Goal: Task Accomplishment & Management: Manage account settings

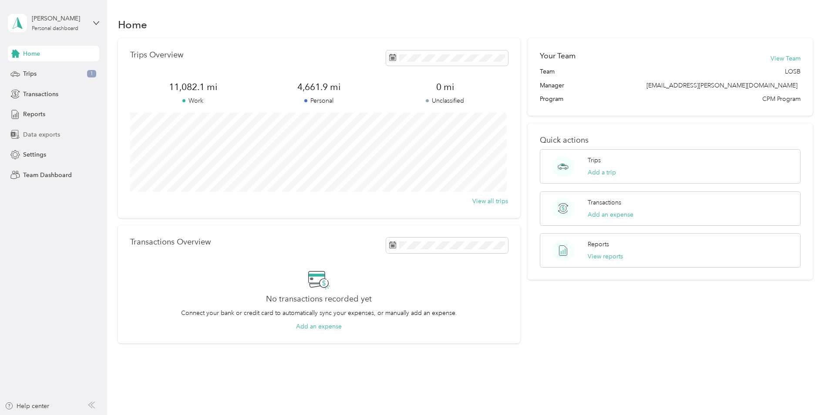
click at [54, 137] on span "Data exports" at bounding box center [41, 134] width 37 height 9
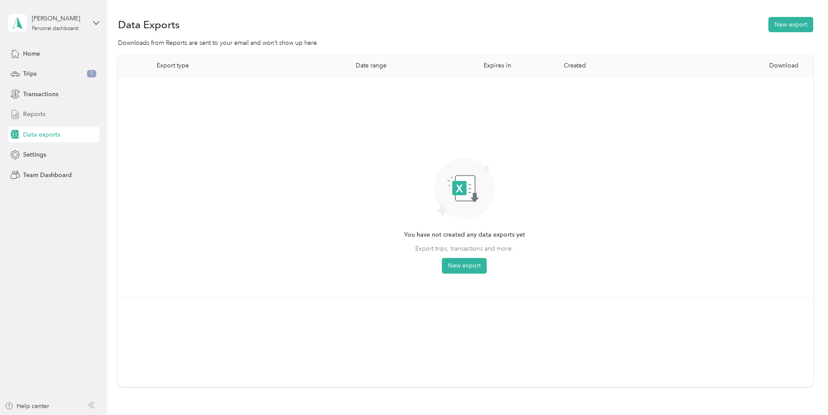
click at [57, 117] on div "Reports" at bounding box center [53, 115] width 91 height 16
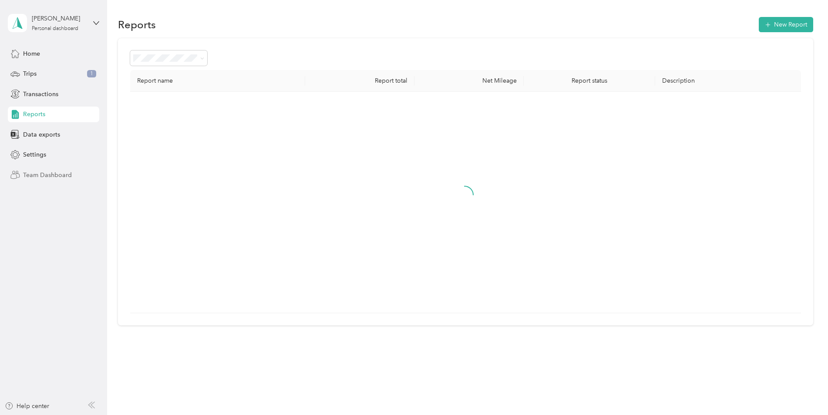
click at [57, 170] on div "Team Dashboard" at bounding box center [53, 175] width 91 height 16
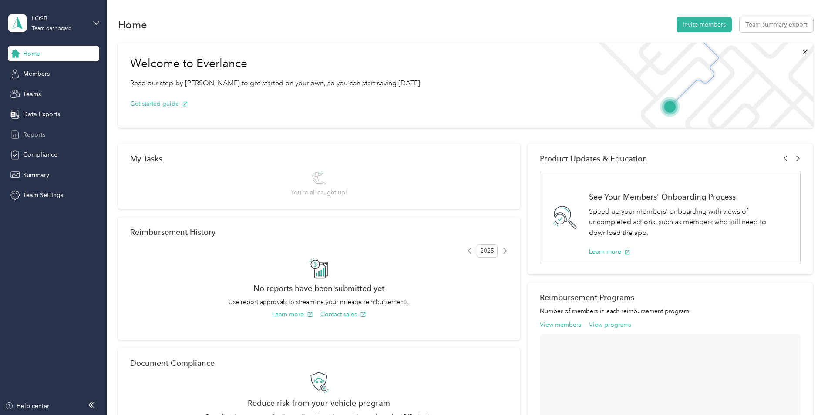
click at [50, 128] on div "Reports" at bounding box center [53, 135] width 91 height 16
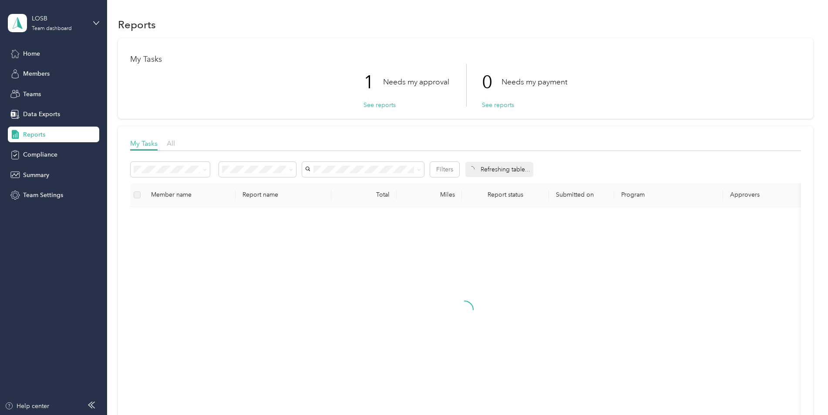
click at [383, 84] on p "Needs my approval" at bounding box center [416, 82] width 66 height 11
click at [368, 101] on button "See reports" at bounding box center [380, 105] width 32 height 9
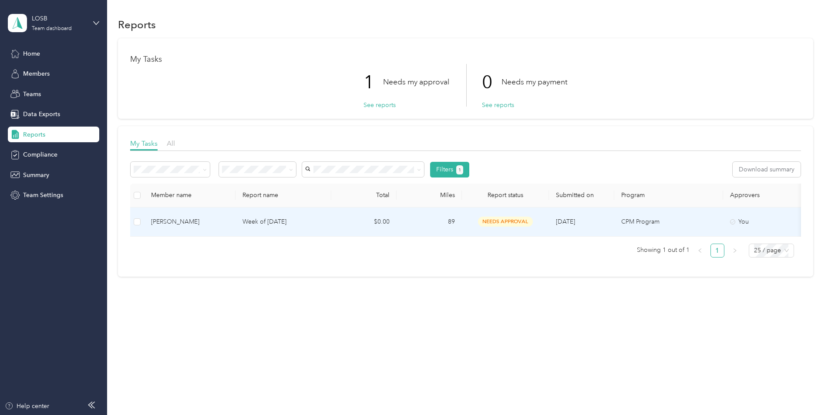
click at [228, 219] on div "[PERSON_NAME]" at bounding box center [190, 222] width 78 height 10
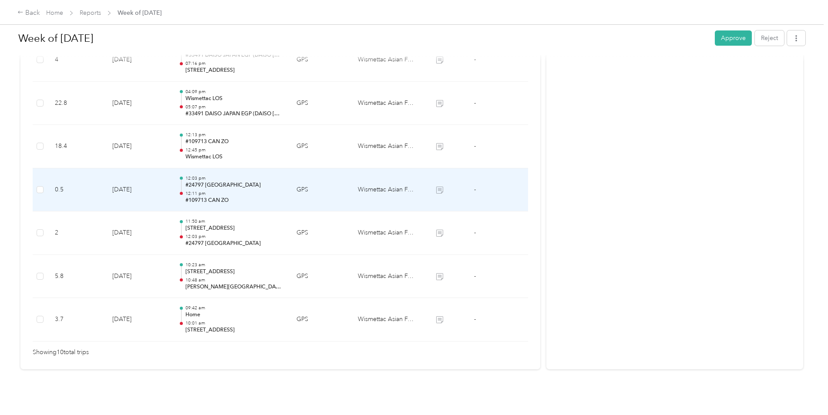
scroll to position [407, 0]
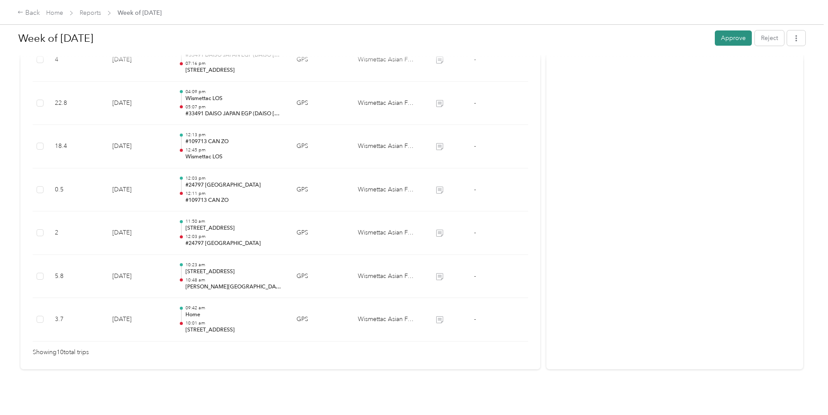
click at [741, 38] on button "Approve" at bounding box center [733, 37] width 37 height 15
